Goal: Task Accomplishment & Management: Use online tool/utility

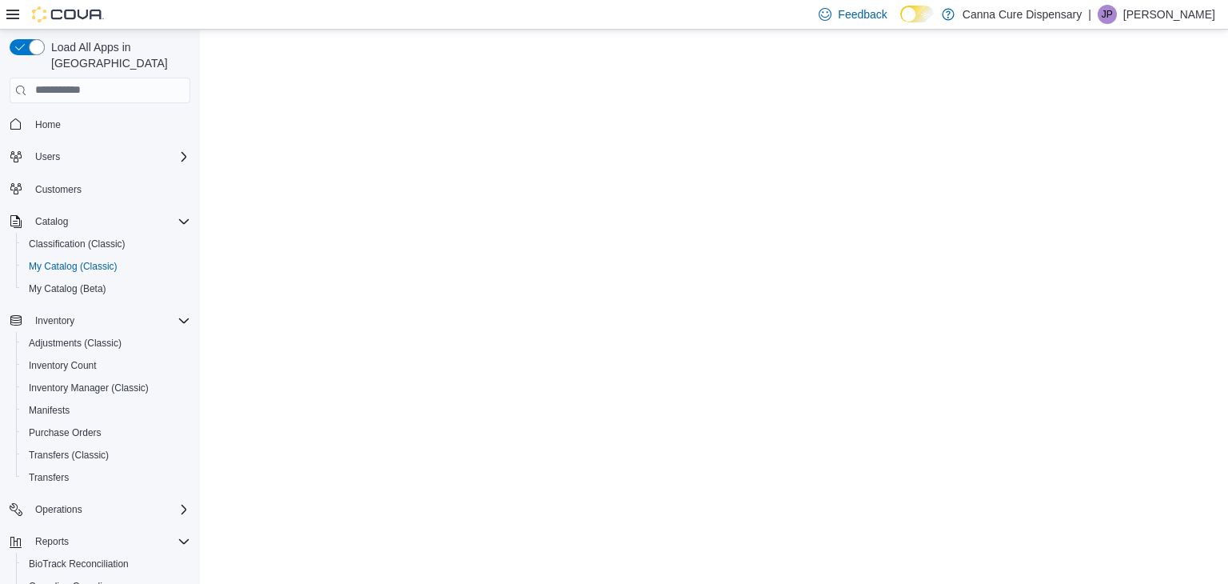
select select "**********"
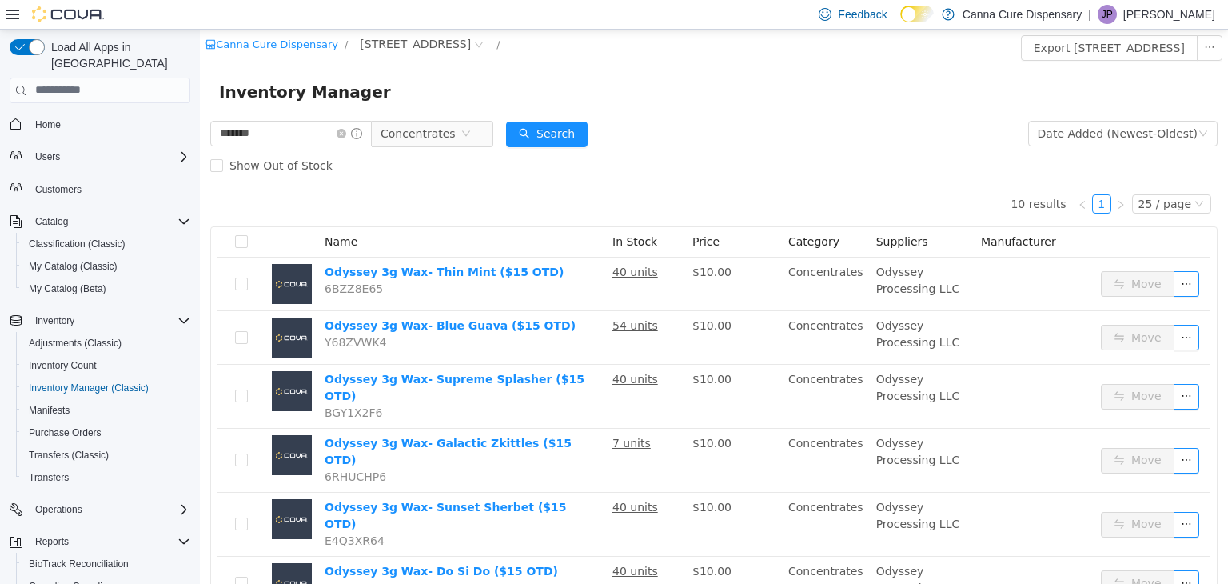
scroll to position [99, 0]
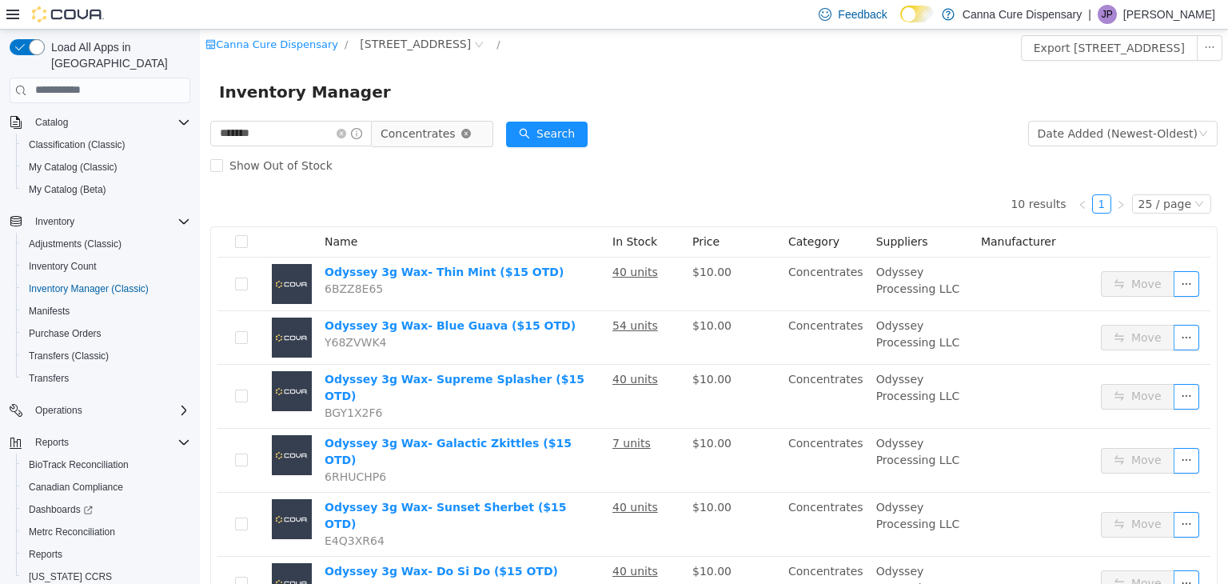
click at [471, 133] on icon "icon: close-circle" at bounding box center [466, 133] width 10 height 10
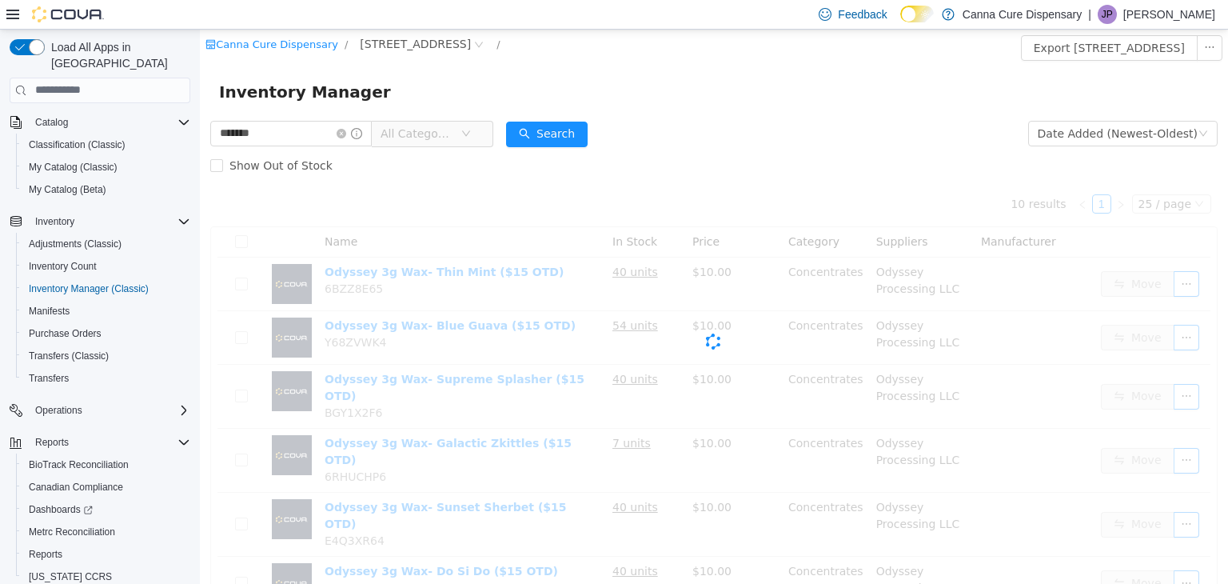
click at [421, 133] on span "All Categories" at bounding box center [417, 133] width 73 height 16
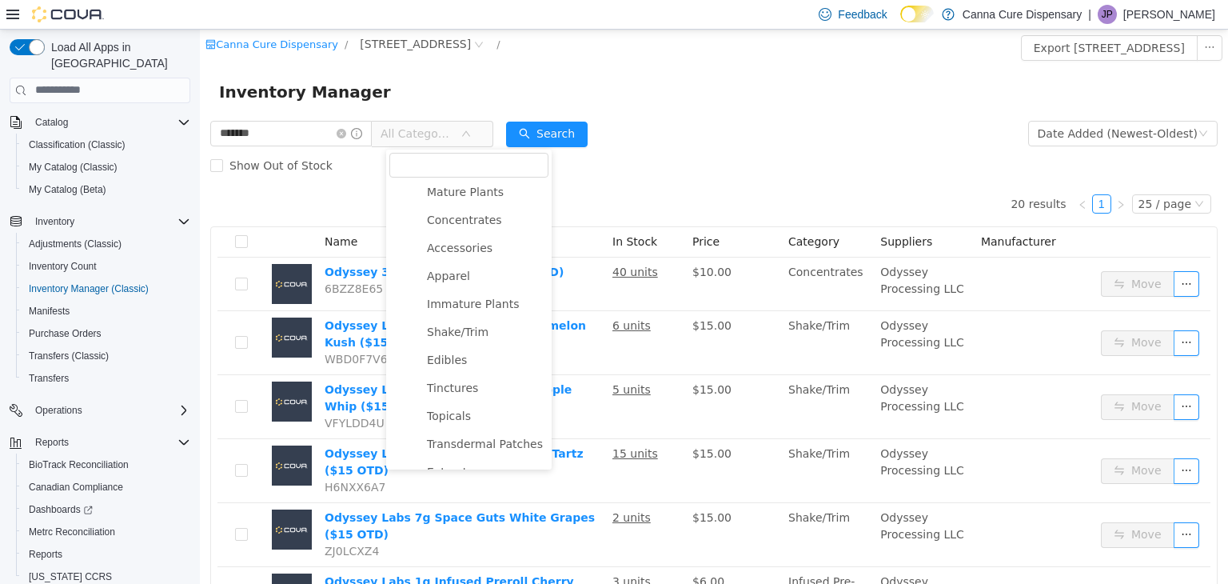
scroll to position [0, 0]
click at [449, 230] on span "Flower" at bounding box center [486, 222] width 126 height 22
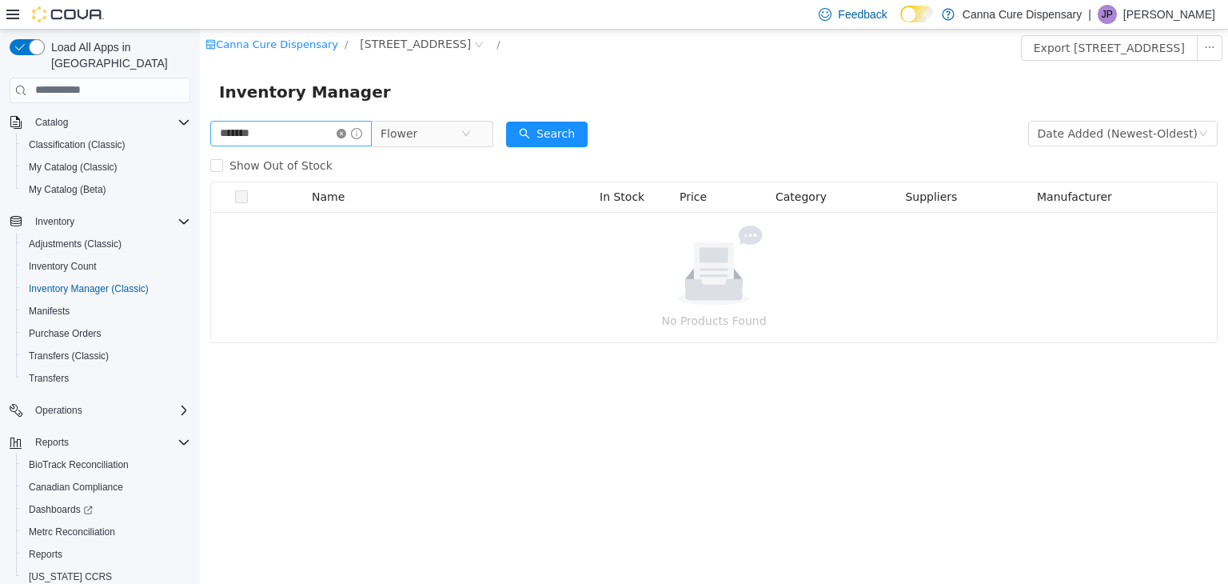
click at [346, 133] on icon "icon: close-circle" at bounding box center [342, 133] width 10 height 10
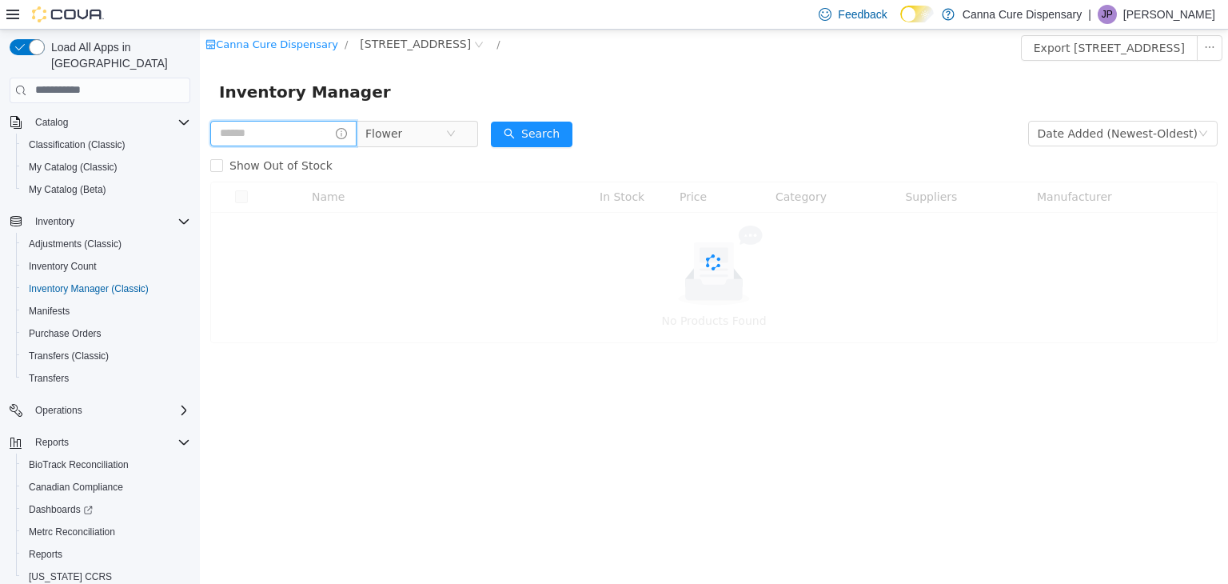
click at [336, 126] on input "text" at bounding box center [283, 133] width 146 height 26
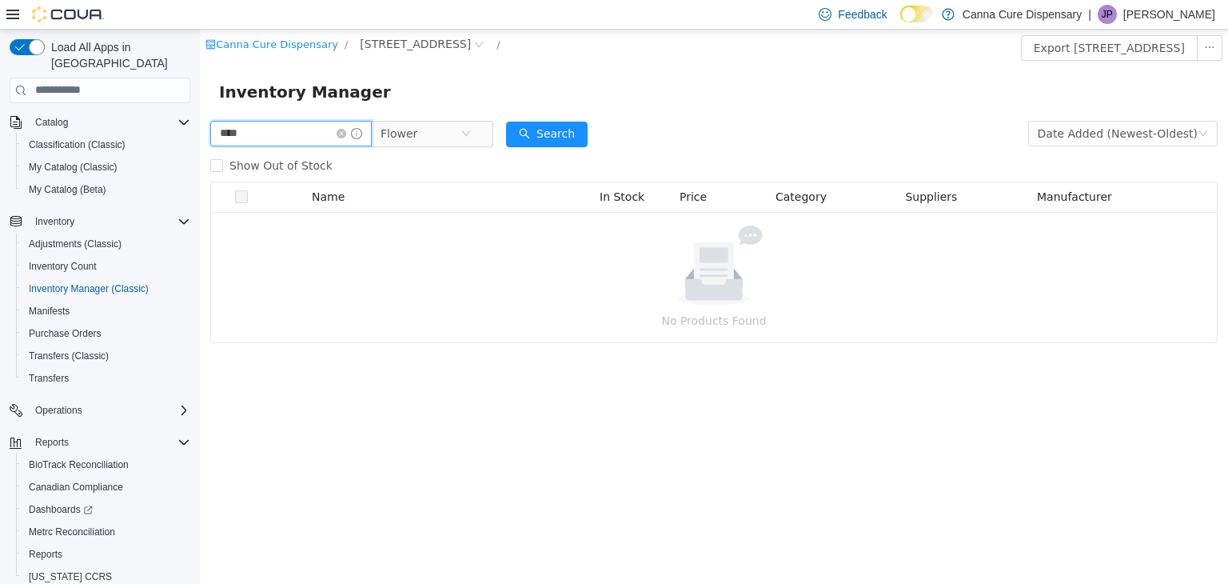
type input "****"
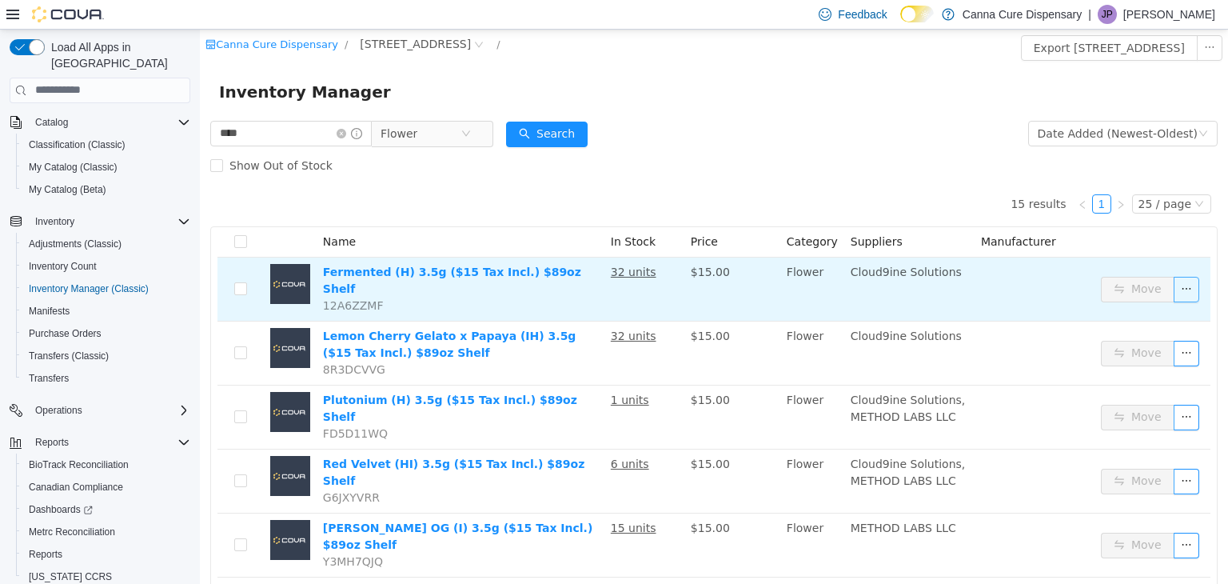
click at [1173, 284] on button "button" at bounding box center [1186, 289] width 26 height 26
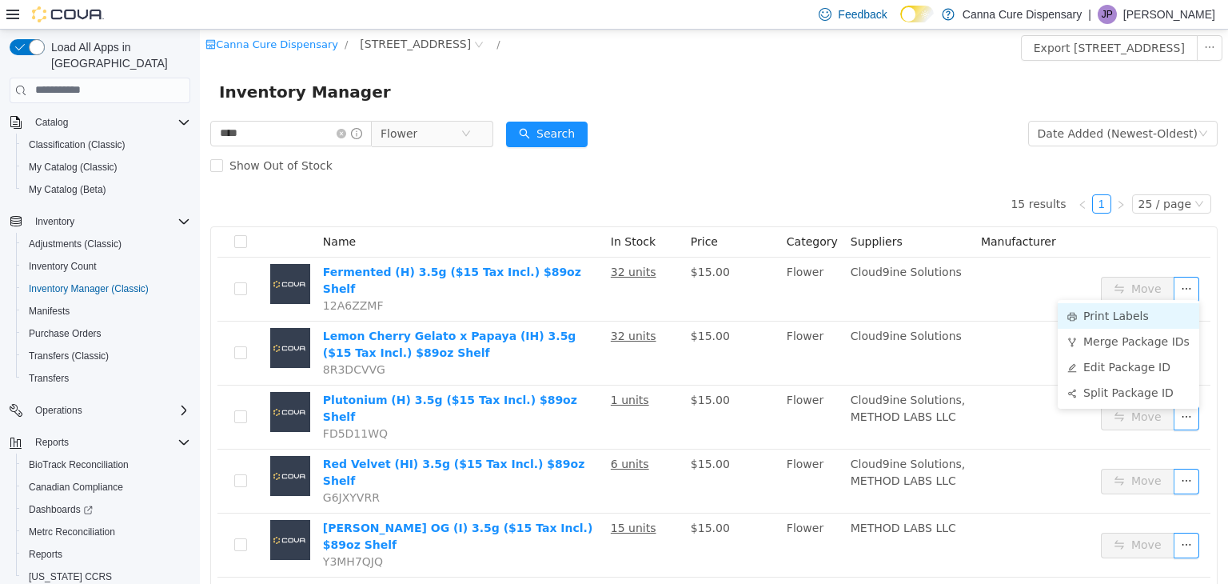
click at [1097, 315] on li "Print Labels" at bounding box center [1128, 315] width 141 height 26
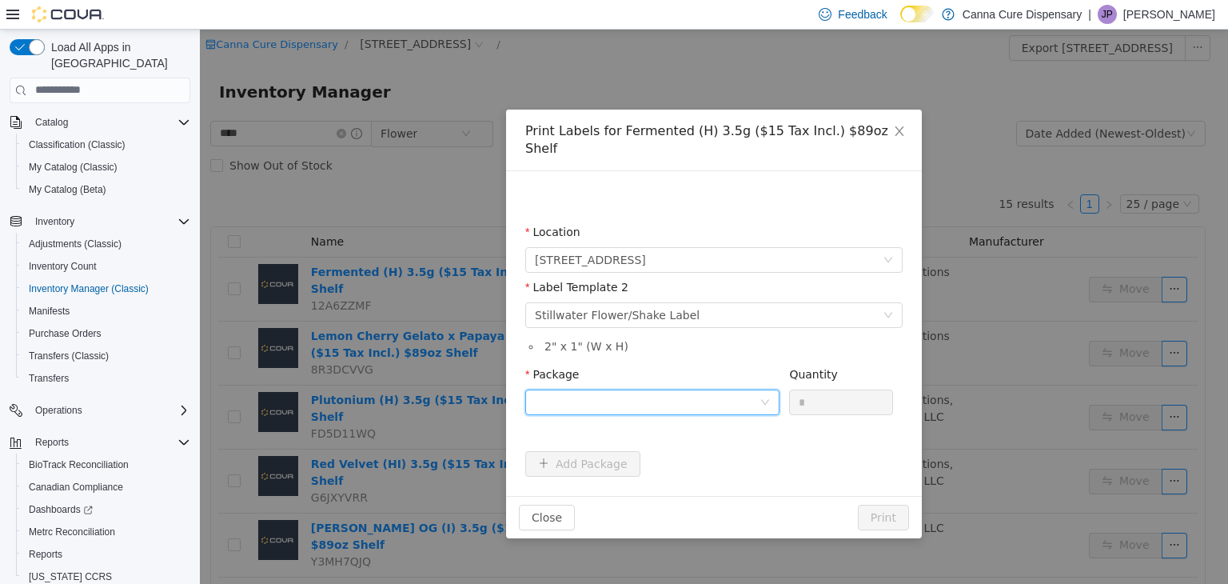
click at [683, 389] on div at bounding box center [647, 401] width 225 height 24
drag, startPoint x: 699, startPoint y: 431, endPoint x: 716, endPoint y: 429, distance: 17.7
click at [700, 432] on li "1A40E01000048CB000000308" at bounding box center [652, 441] width 254 height 26
click at [822, 389] on input "*" at bounding box center [841, 401] width 102 height 24
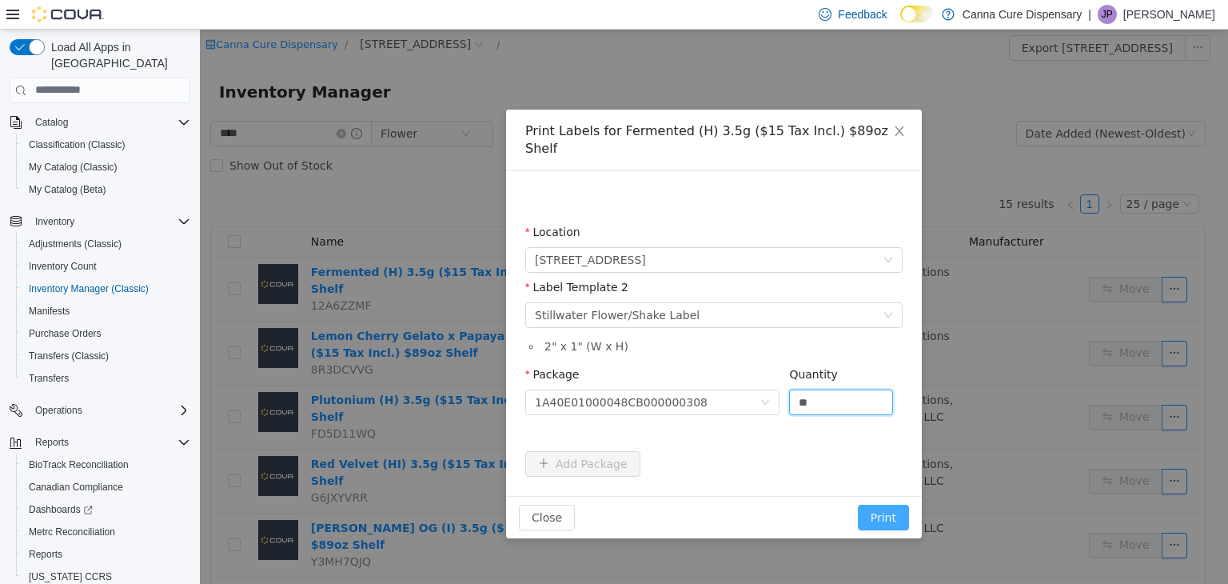
type input "**"
click at [891, 504] on button "Print" at bounding box center [883, 517] width 51 height 26
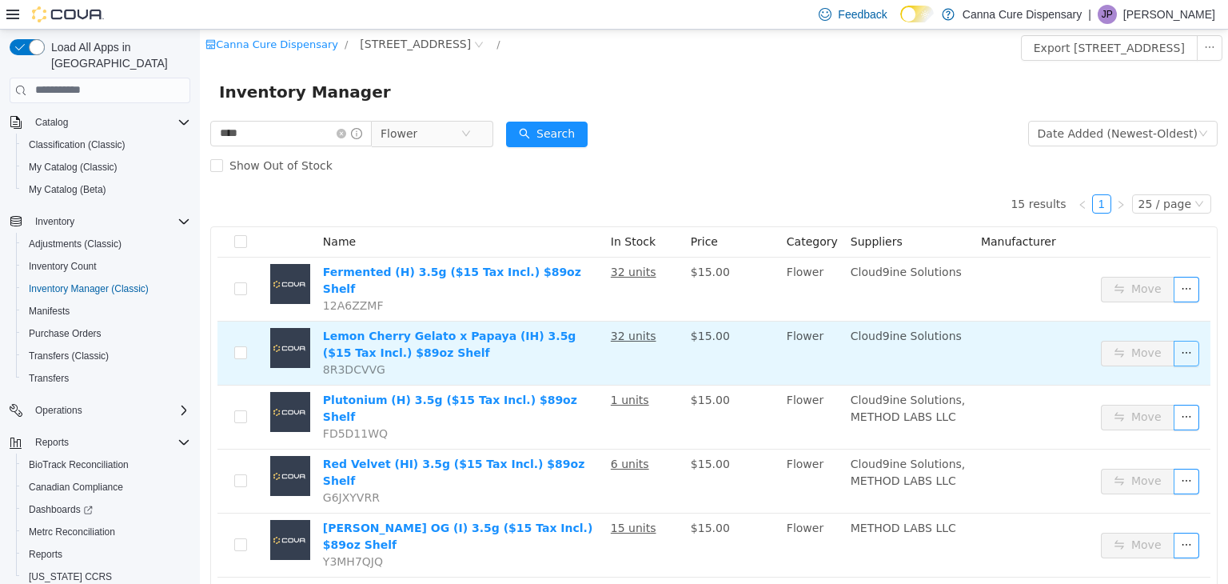
click at [1183, 340] on button "button" at bounding box center [1186, 353] width 26 height 26
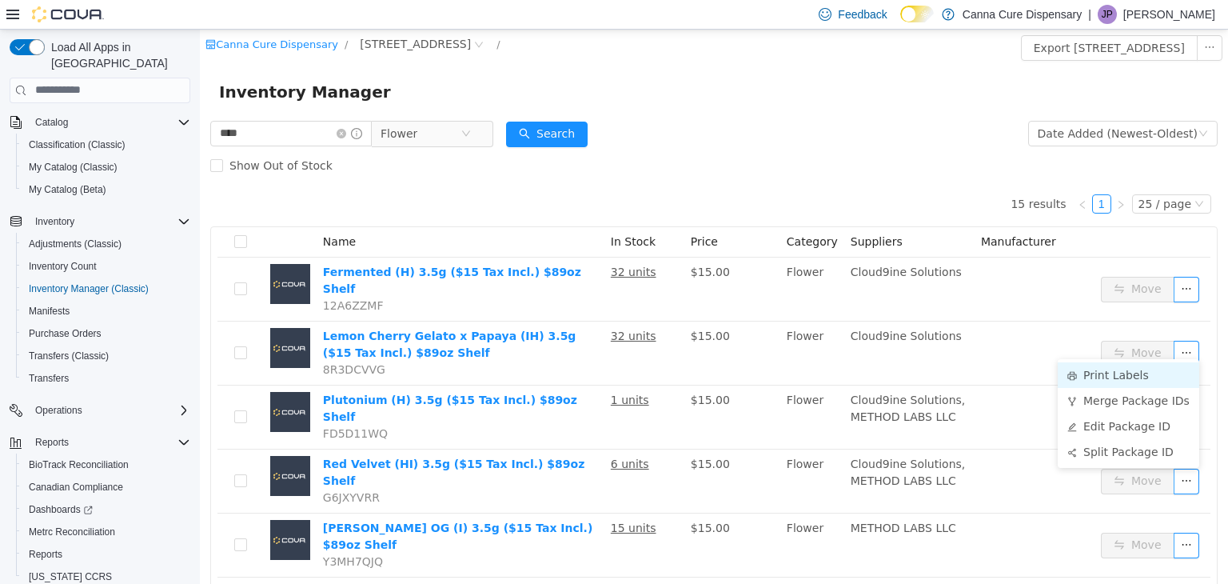
click at [1124, 369] on li "Print Labels" at bounding box center [1128, 374] width 141 height 26
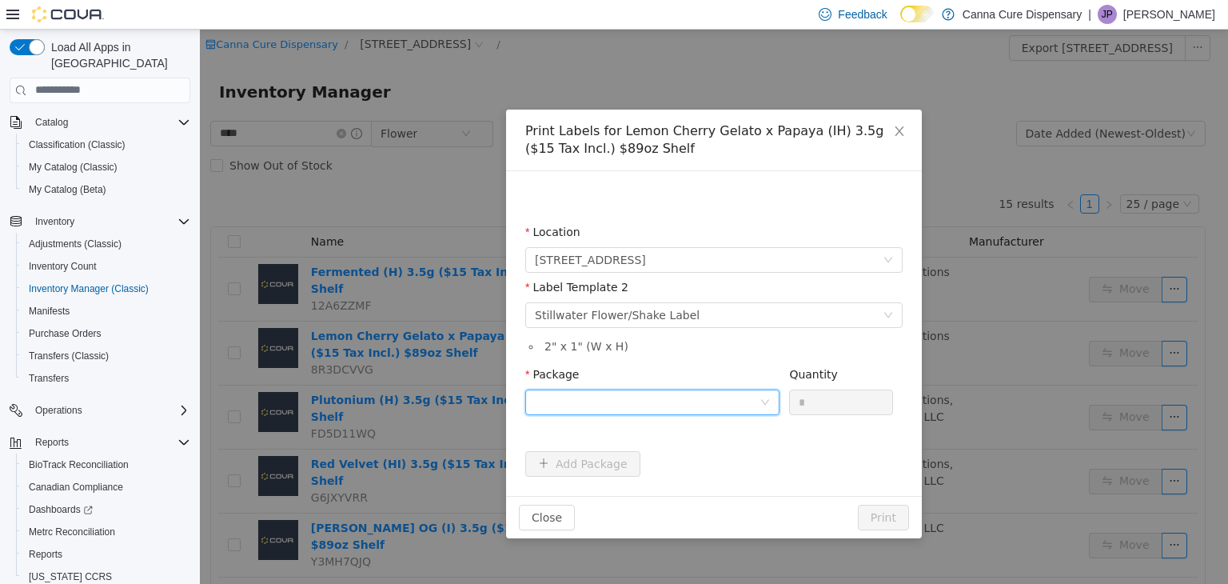
click at [617, 408] on div at bounding box center [647, 401] width 225 height 24
click at [656, 464] on strong "1A40E01000048CB000000310" at bounding box center [629, 458] width 189 height 13
click at [819, 398] on input "*" at bounding box center [841, 401] width 102 height 24
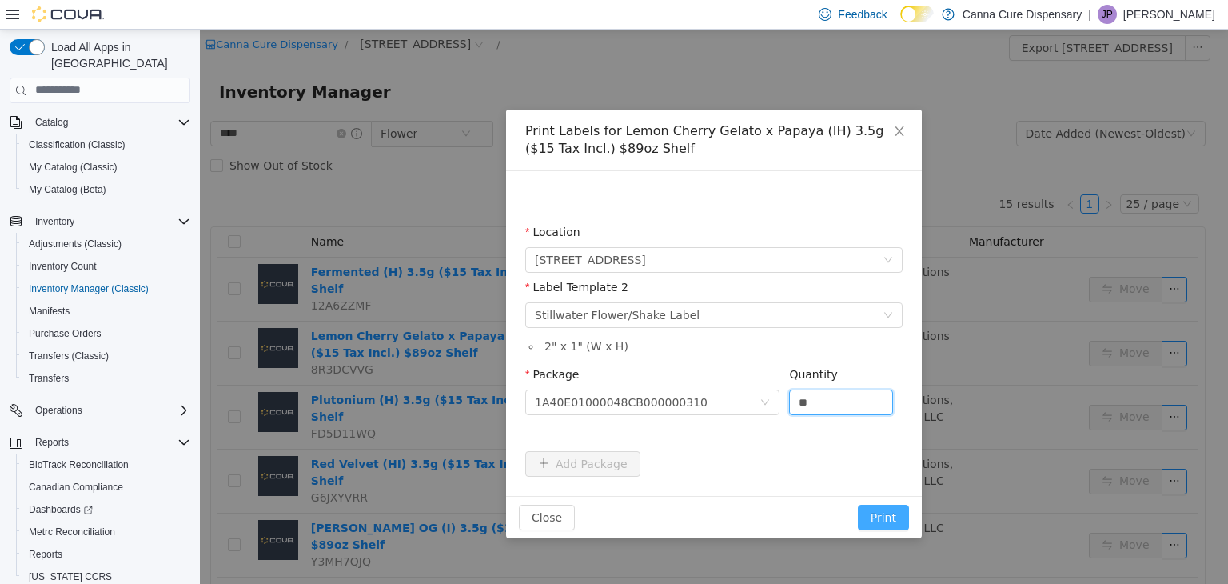
type input "**"
click at [891, 510] on button "Print" at bounding box center [883, 517] width 51 height 26
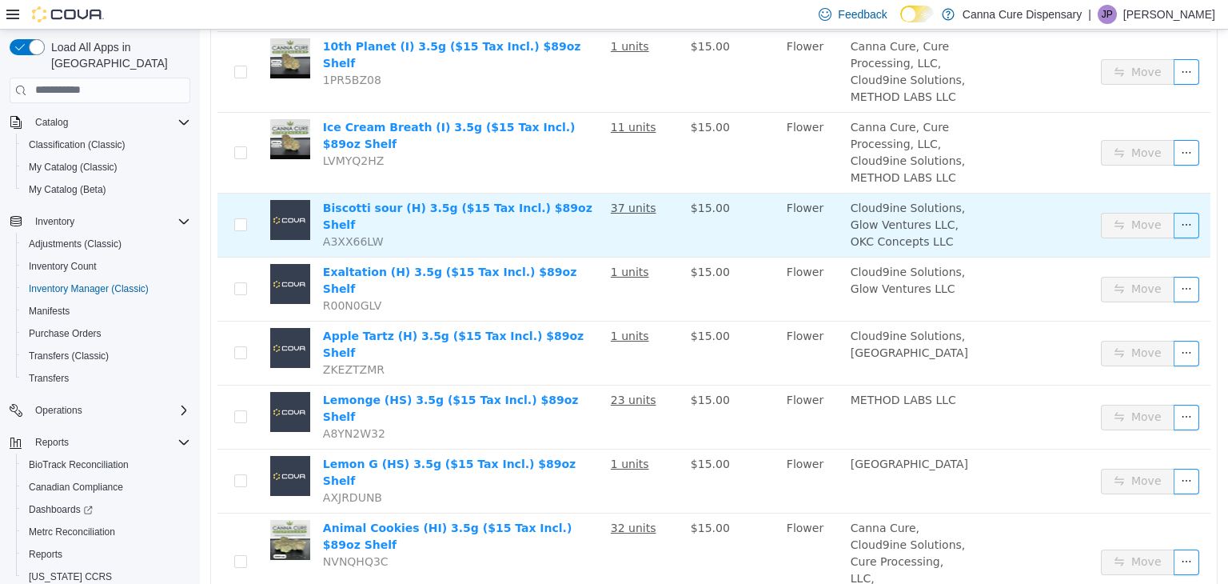
scroll to position [633, 0]
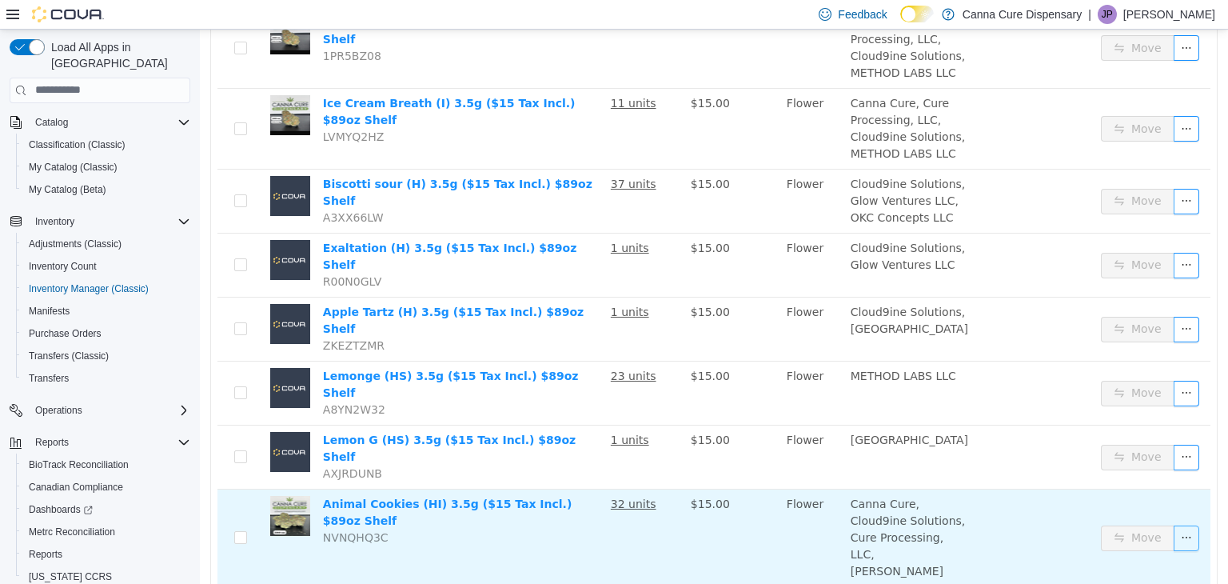
drag, startPoint x: 1173, startPoint y: 439, endPoint x: 1163, endPoint y: 441, distance: 10.7
click at [1173, 524] on button "button" at bounding box center [1186, 537] width 26 height 26
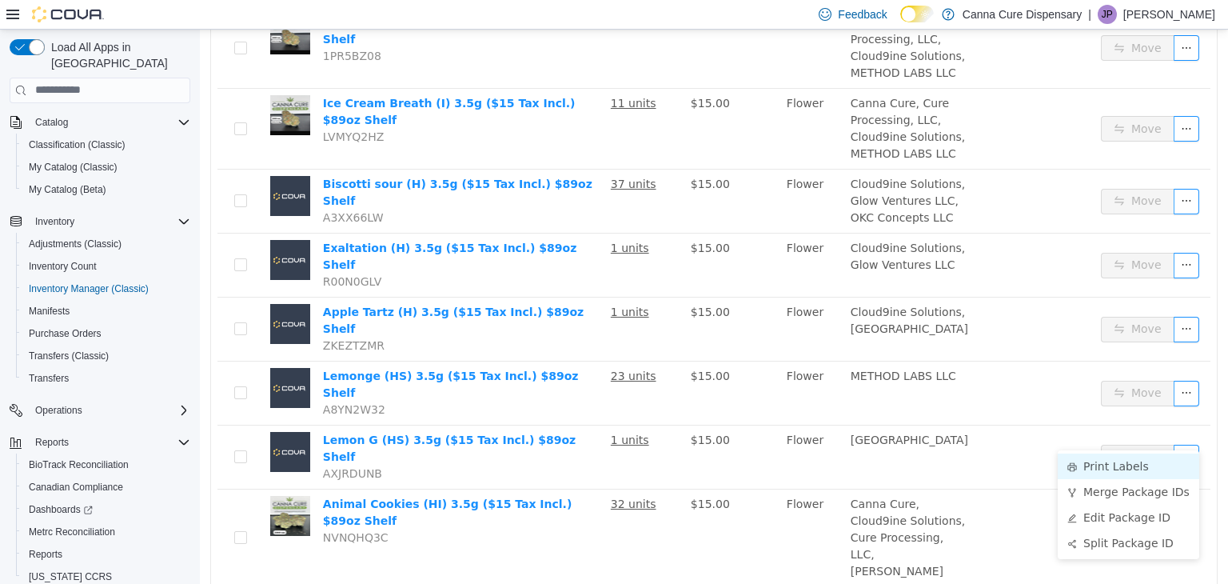
click at [1110, 455] on li "Print Labels" at bounding box center [1128, 465] width 141 height 26
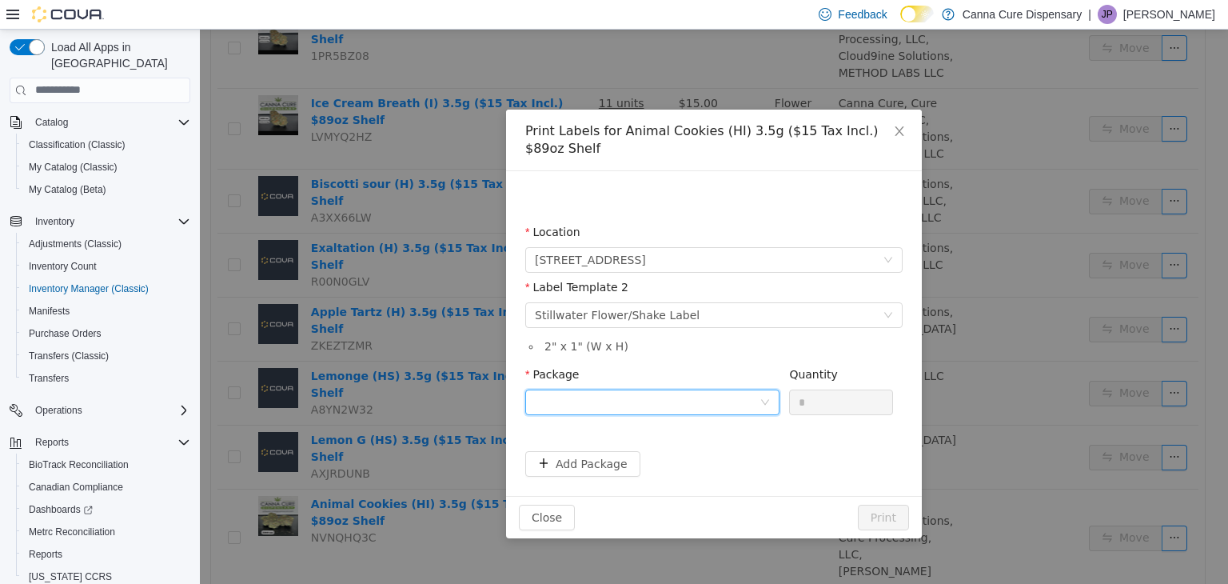
click at [685, 406] on div at bounding box center [647, 401] width 225 height 24
click at [676, 459] on strong "1A40E01000048CB000000309" at bounding box center [629, 458] width 189 height 13
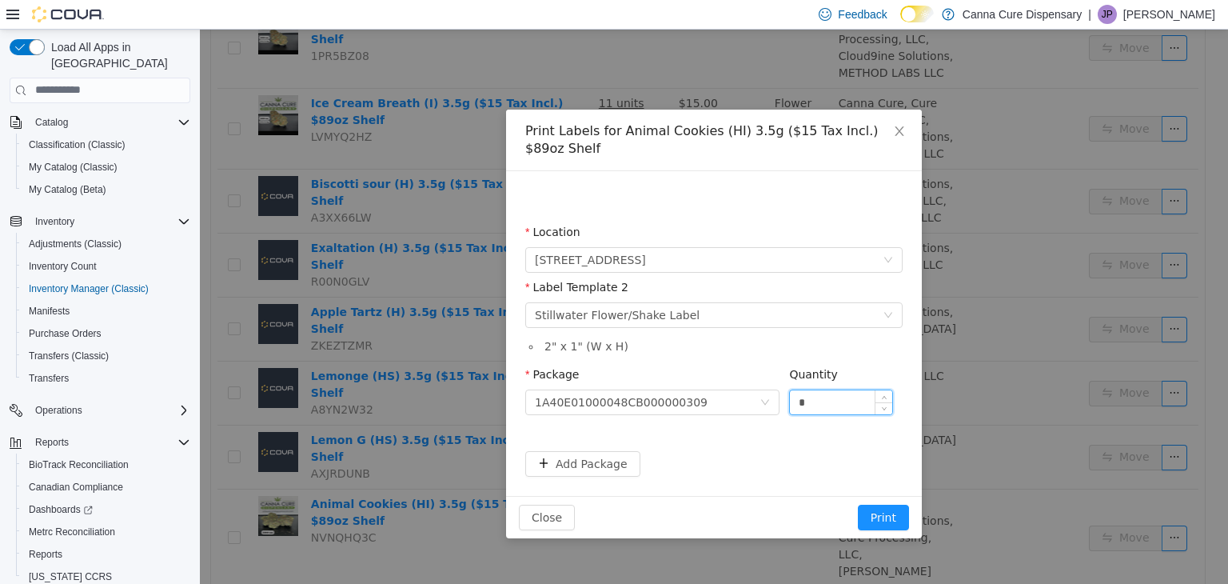
click at [864, 395] on input "*" at bounding box center [841, 401] width 102 height 24
type input "**"
click at [876, 511] on button "Print" at bounding box center [883, 517] width 51 height 26
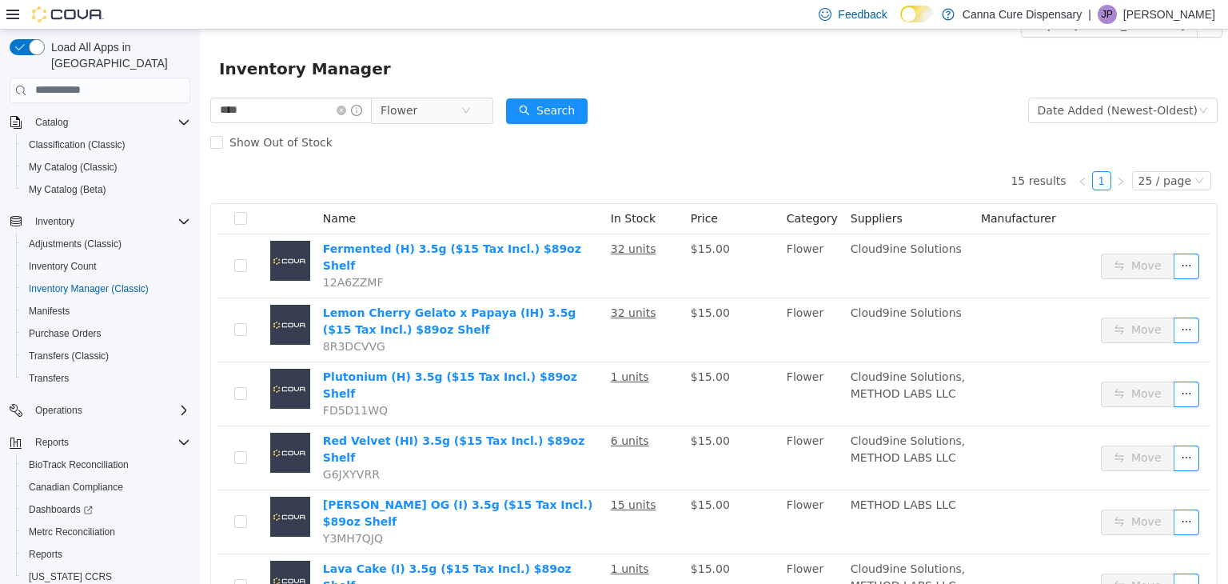
scroll to position [0, 0]
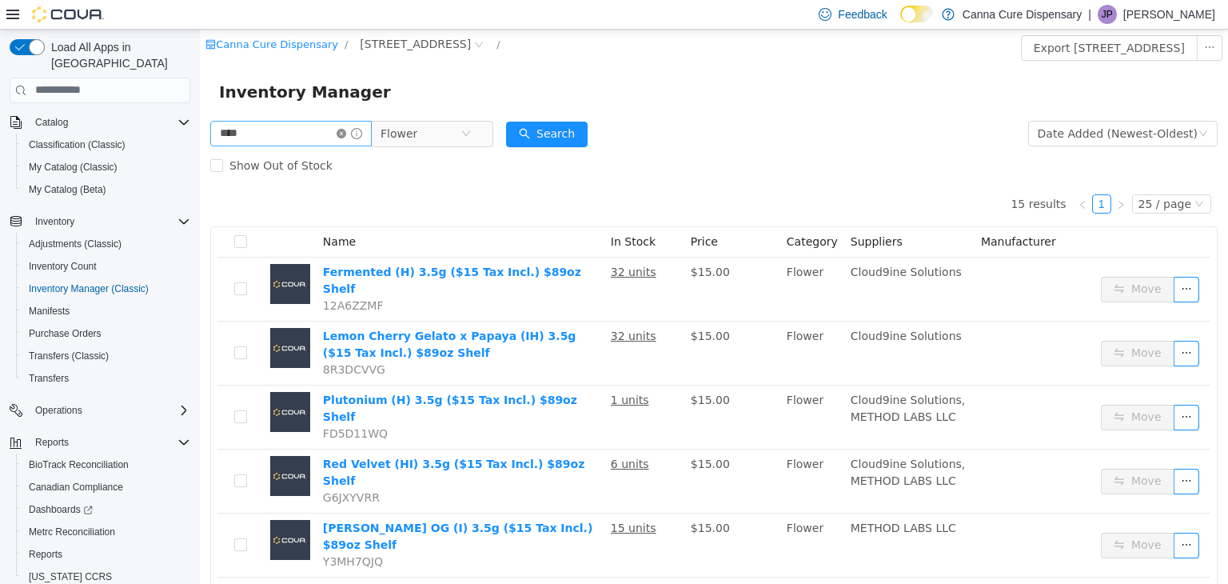
click at [346, 133] on icon "icon: close-circle" at bounding box center [342, 133] width 10 height 10
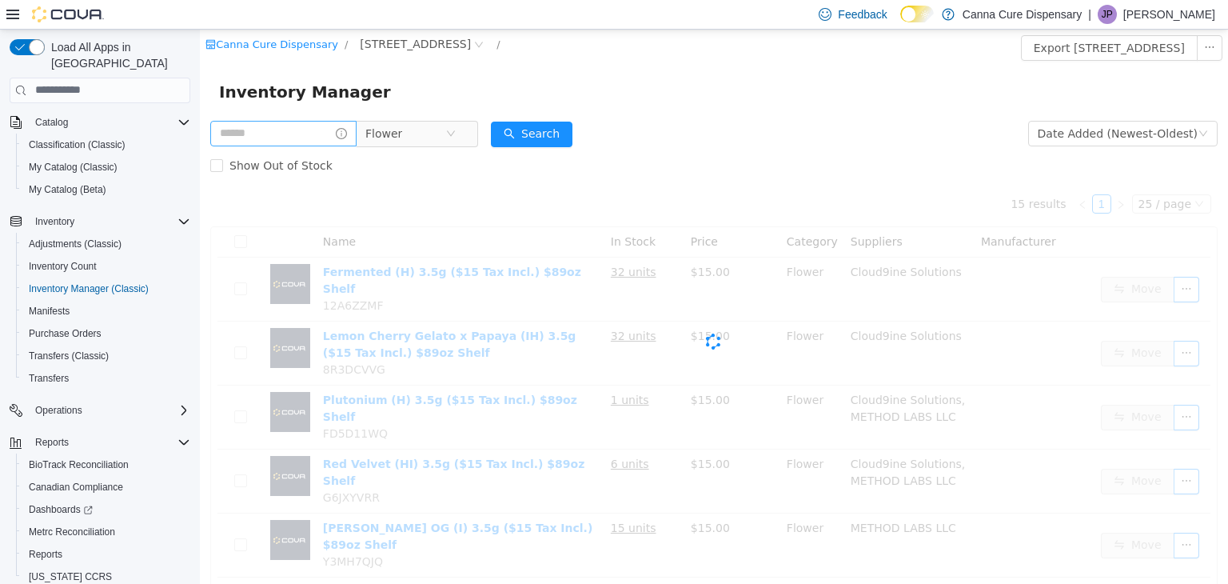
click at [398, 109] on div "Inventory Manager" at bounding box center [714, 91] width 1028 height 51
